Goal: Task Accomplishment & Management: Use online tool/utility

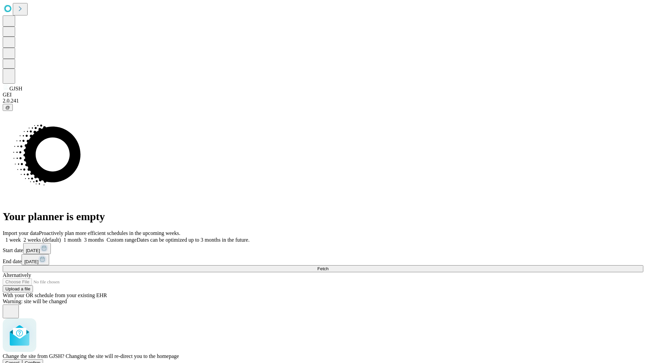
click at [41, 361] on span "Confirm" at bounding box center [33, 363] width 16 height 5
click at [61, 237] on label "2 weeks (default)" at bounding box center [41, 240] width 40 height 6
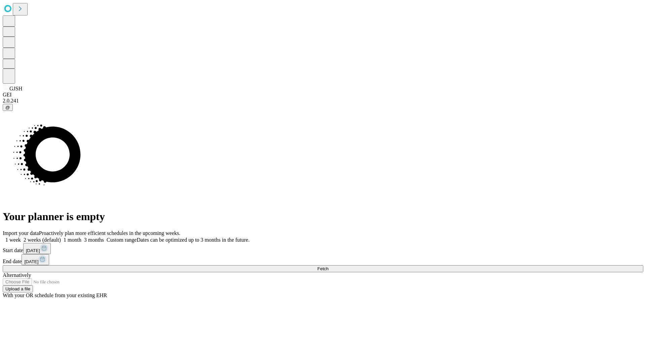
click at [328, 266] on span "Fetch" at bounding box center [322, 268] width 11 height 5
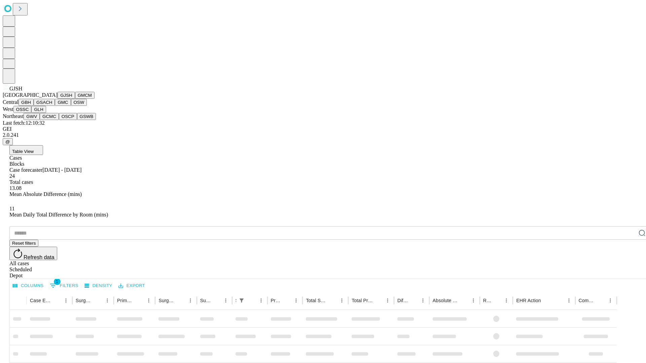
click at [75, 99] on button "GMCM" at bounding box center [85, 95] width 20 height 7
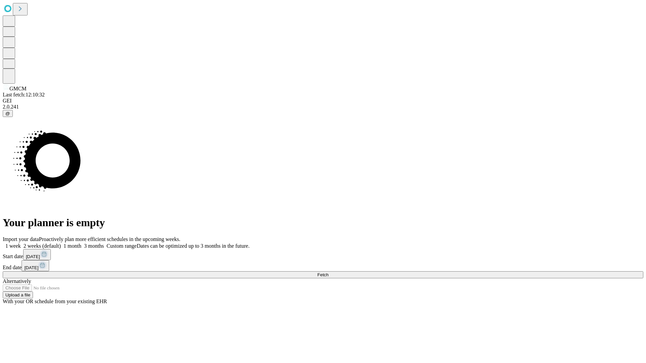
click at [61, 243] on label "2 weeks (default)" at bounding box center [41, 246] width 40 height 6
click at [328, 272] on span "Fetch" at bounding box center [322, 274] width 11 height 5
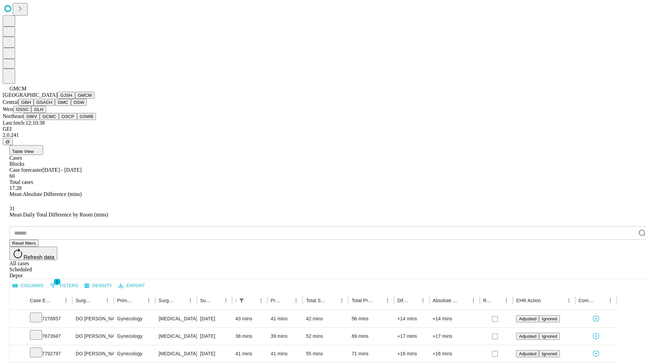
click at [34, 106] on button "GBH" at bounding box center [26, 102] width 15 height 7
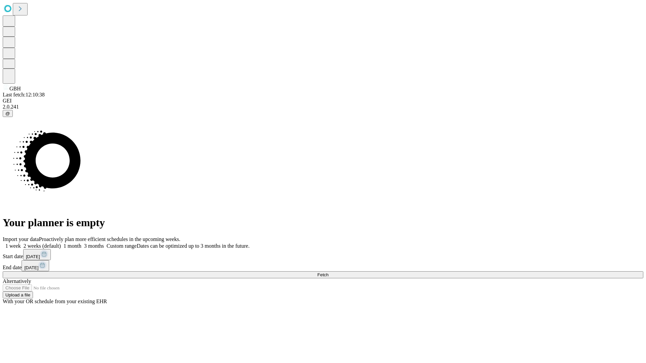
click at [61, 243] on label "2 weeks (default)" at bounding box center [41, 246] width 40 height 6
click at [328, 272] on span "Fetch" at bounding box center [322, 274] width 11 height 5
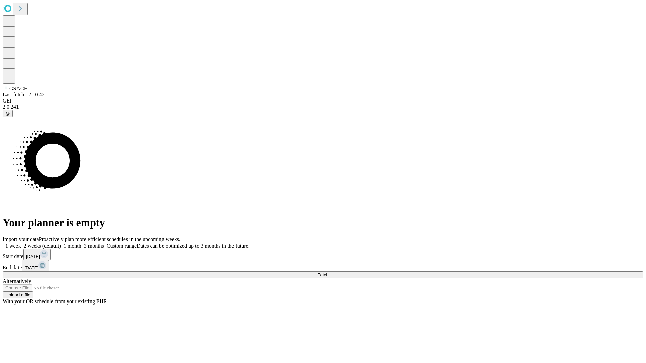
click at [61, 243] on label "2 weeks (default)" at bounding box center [41, 246] width 40 height 6
click at [328, 272] on span "Fetch" at bounding box center [322, 274] width 11 height 5
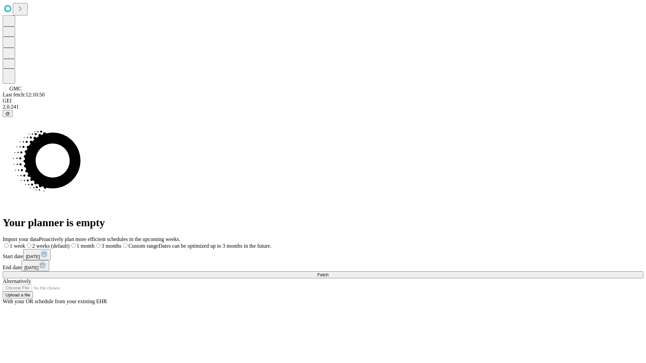
click at [70, 243] on label "2 weeks (default)" at bounding box center [47, 246] width 44 height 6
click at [328, 272] on span "Fetch" at bounding box center [322, 274] width 11 height 5
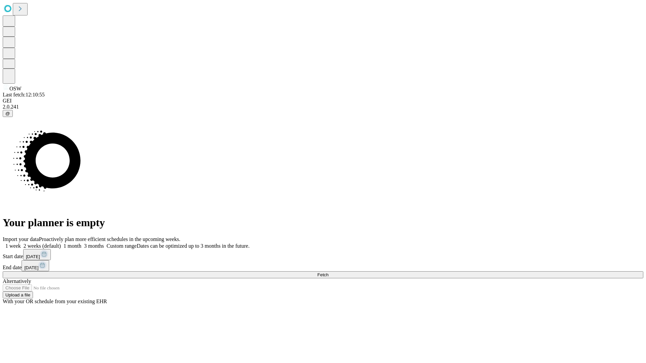
click at [61, 243] on label "2 weeks (default)" at bounding box center [41, 246] width 40 height 6
click at [328, 272] on span "Fetch" at bounding box center [322, 274] width 11 height 5
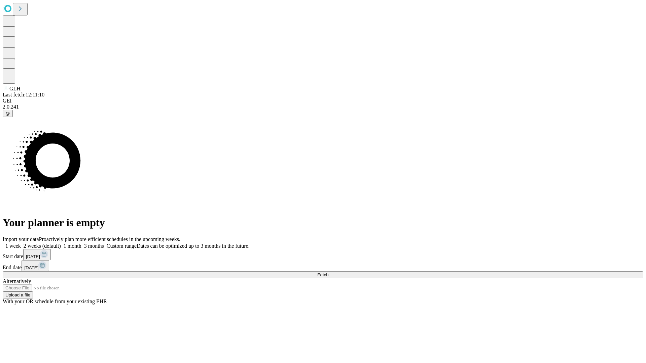
click at [328, 272] on span "Fetch" at bounding box center [322, 274] width 11 height 5
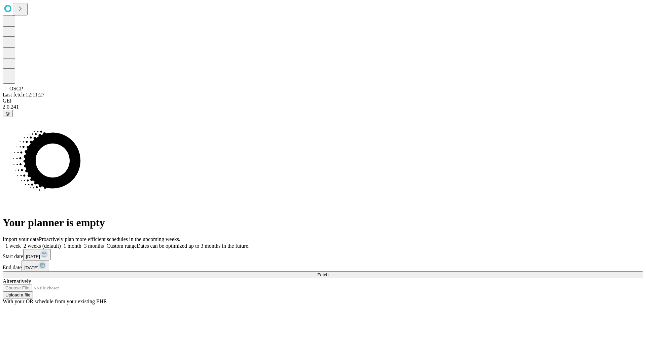
click at [61, 243] on label "2 weeks (default)" at bounding box center [41, 246] width 40 height 6
click at [328, 272] on span "Fetch" at bounding box center [322, 274] width 11 height 5
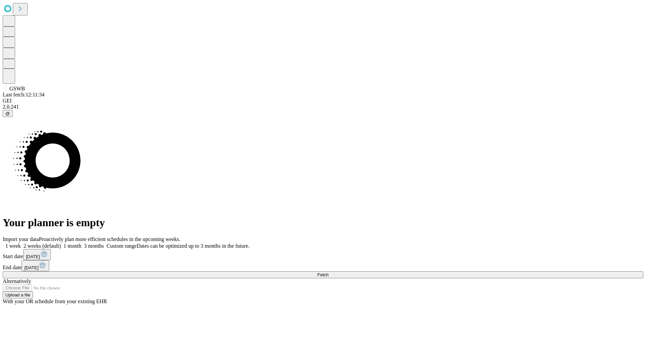
click at [61, 243] on label "2 weeks (default)" at bounding box center [41, 246] width 40 height 6
click at [328, 272] on span "Fetch" at bounding box center [322, 274] width 11 height 5
